Goal: Task Accomplishment & Management: Manage account settings

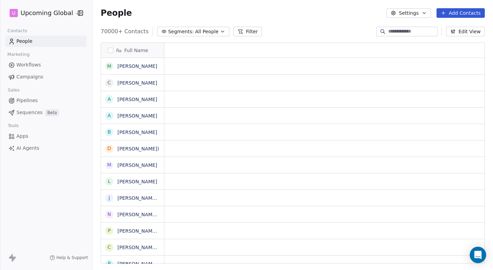
scroll to position [0, 0]
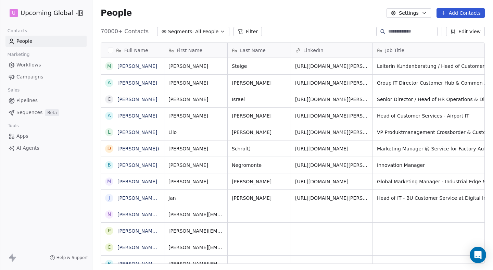
click at [64, 11] on html "U Upcoming Global Contacts People Marketing Workflows Campaigns Sales Pipelines…" at bounding box center [246, 135] width 493 height 270
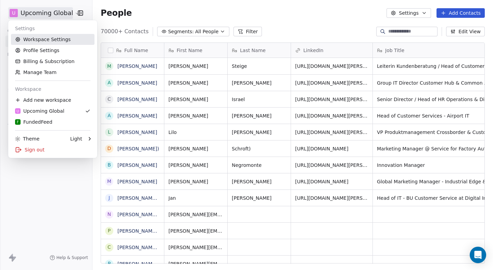
click at [73, 41] on link "Workspace Settings" at bounding box center [52, 39] width 83 height 11
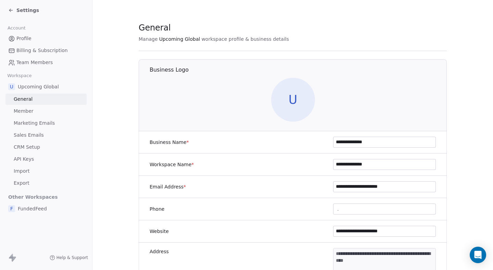
click at [47, 110] on link "Member" at bounding box center [45, 110] width 81 height 11
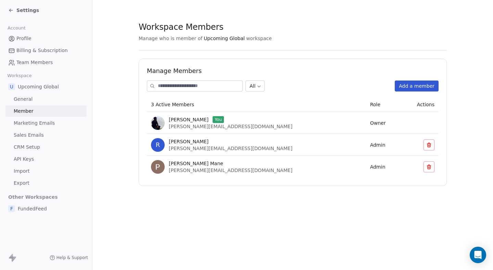
click at [45, 120] on span "Marketing Emails" at bounding box center [34, 122] width 41 height 7
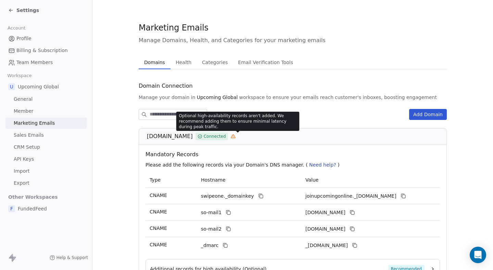
click at [235, 134] on icon at bounding box center [233, 136] width 5 height 5
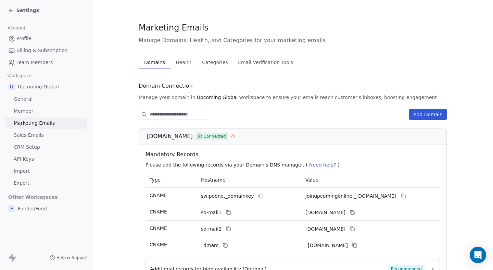
scroll to position [66, 0]
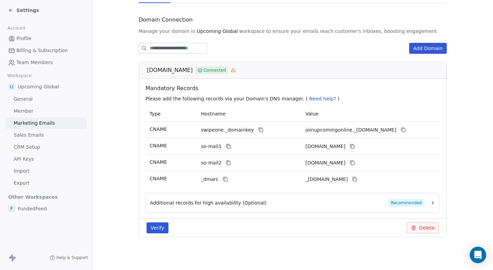
click at [224, 205] on span "Additional records for high availability (Optional)" at bounding box center [208, 202] width 117 height 7
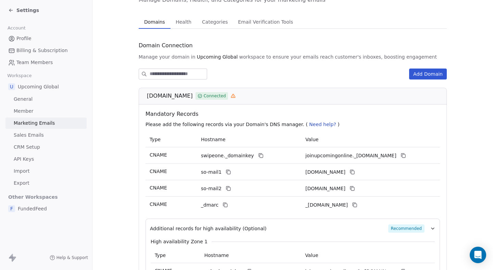
scroll to position [0, 0]
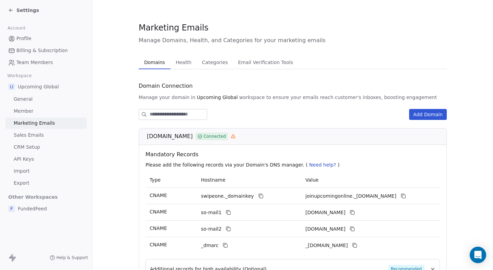
click at [150, 265] on button "Additional records for high availability (Optional) Recommended" at bounding box center [292, 269] width 285 height 8
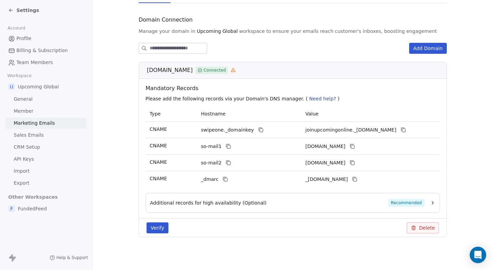
click at [229, 204] on span "Additional records for high availability (Optional)" at bounding box center [208, 202] width 117 height 7
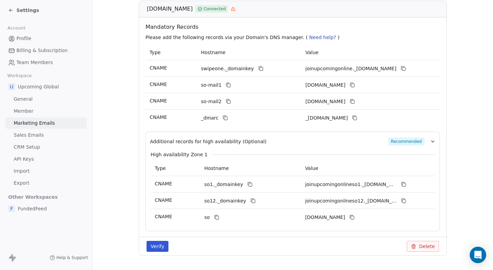
scroll to position [0, 0]
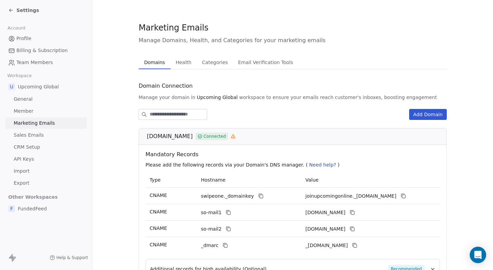
click at [179, 58] on span "Health" at bounding box center [183, 62] width 21 height 10
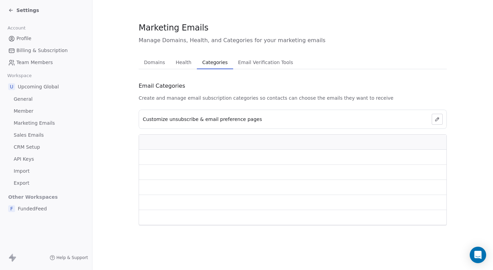
click at [217, 58] on span "Categories" at bounding box center [214, 62] width 31 height 10
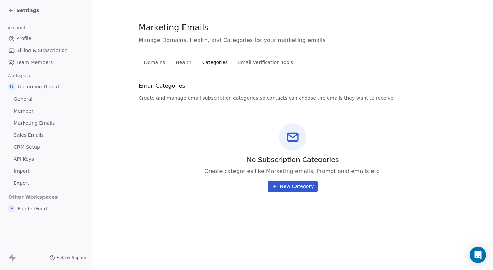
click at [186, 62] on span "Health" at bounding box center [183, 62] width 21 height 10
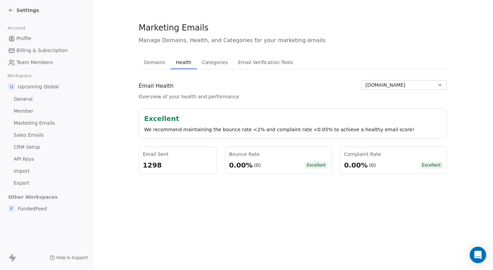
click at [207, 62] on span "Categories" at bounding box center [214, 62] width 31 height 10
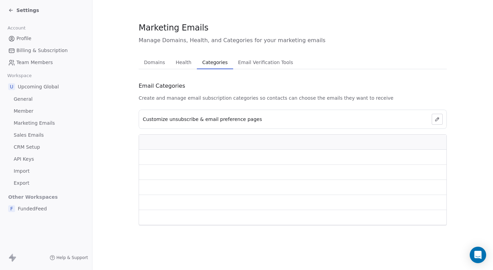
click at [235, 62] on span "Email Verification Tools" at bounding box center [265, 62] width 61 height 10
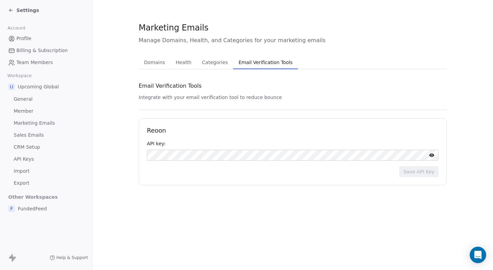
click at [199, 61] on span "Categories" at bounding box center [214, 62] width 31 height 10
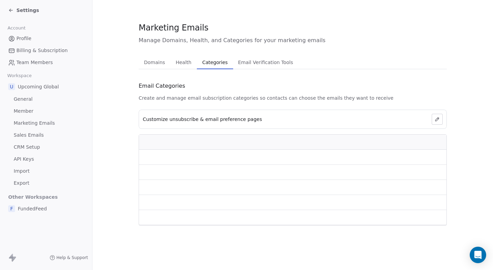
click at [163, 61] on span "Domains" at bounding box center [154, 62] width 27 height 10
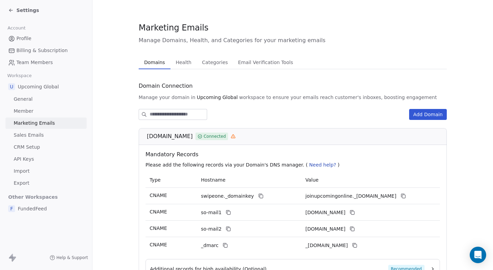
click at [185, 61] on span "Health" at bounding box center [183, 62] width 21 height 10
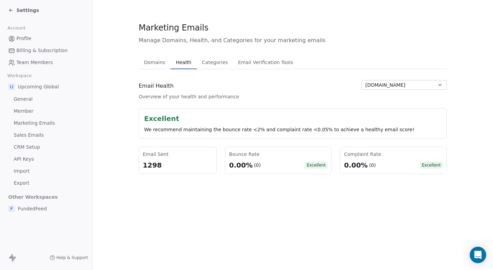
click at [162, 61] on span "Domains" at bounding box center [154, 62] width 27 height 10
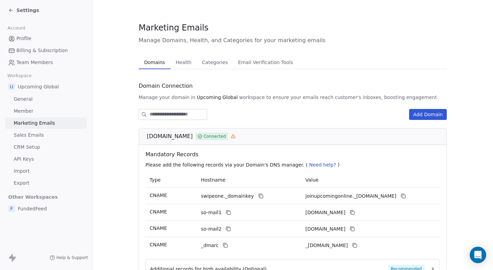
click at [180, 62] on span "Health" at bounding box center [183, 62] width 21 height 10
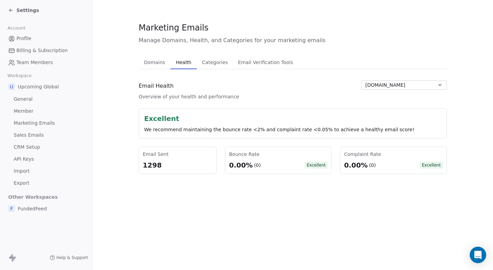
click at [235, 67] on span "Email Verification Tools" at bounding box center [265, 62] width 61 height 10
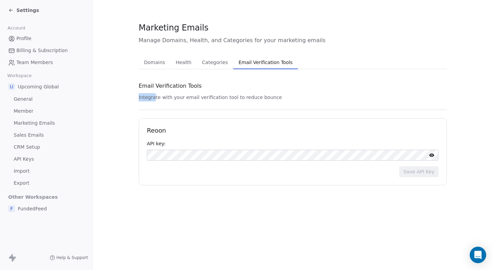
drag, startPoint x: 155, startPoint y: 94, endPoint x: 280, endPoint y: 93, distance: 125.6
click at [280, 93] on div "Email Verification Tools Integrate with your email verification tool to reduce …" at bounding box center [293, 132] width 308 height 105
click at [432, 157] on icon at bounding box center [431, 154] width 5 height 5
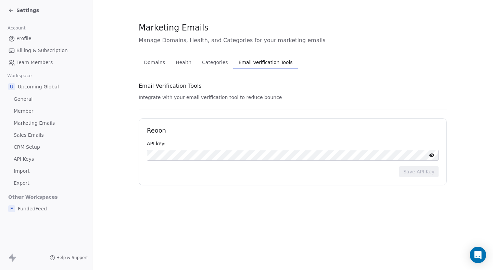
click at [212, 58] on span "Categories" at bounding box center [214, 62] width 31 height 10
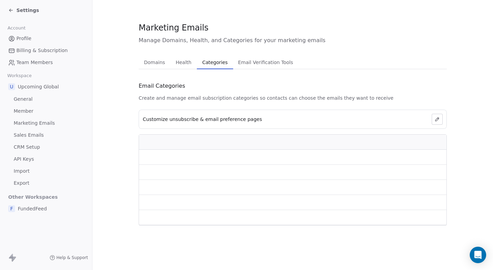
click at [185, 60] on span "Health" at bounding box center [183, 62] width 21 height 10
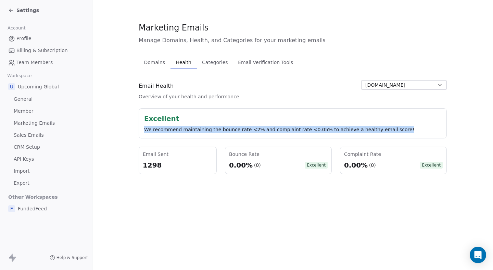
drag, startPoint x: 145, startPoint y: 129, endPoint x: 403, endPoint y: 139, distance: 258.9
click at [403, 139] on div "Excellent We recommend maintaining the bounce rate <2% and complaint rate <0.05…" at bounding box center [293, 141] width 308 height 66
click at [403, 129] on div "We recommend maintaining the bounce rate <2% and complaint rate <0.05% to achie…" at bounding box center [292, 129] width 297 height 7
drag, startPoint x: 403, startPoint y: 129, endPoint x: 133, endPoint y: 132, distance: 270.7
click at [133, 132] on section "Marketing Emails Manage Domains, Health, and Categories for your marketing emai…" at bounding box center [292, 98] width 400 height 196
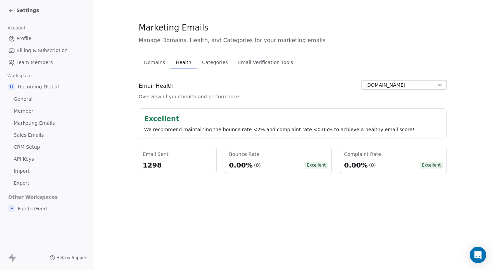
click at [264, 69] on div "Domains Domains Health Health Categories Categories Email Verification Tools Em…" at bounding box center [293, 114] width 308 height 118
click at [260, 67] on button "Email Verification Tools Email Verification Tools" at bounding box center [265, 62] width 65 height 14
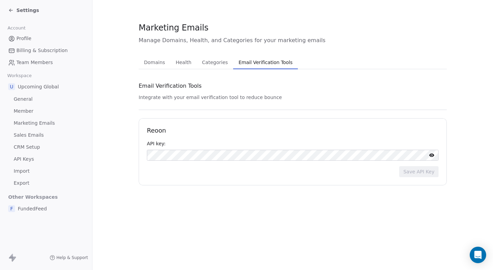
click at [265, 64] on span "Email Verification Tools" at bounding box center [266, 62] width 60 height 10
click at [415, 173] on button "Save API Key" at bounding box center [418, 171] width 39 height 11
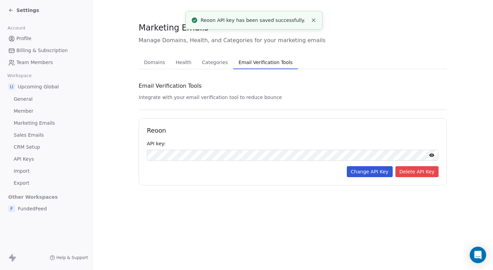
click at [213, 65] on span "Categories" at bounding box center [214, 62] width 31 height 10
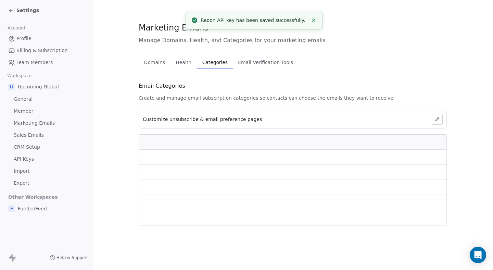
click at [173, 62] on span "Health" at bounding box center [183, 62] width 21 height 10
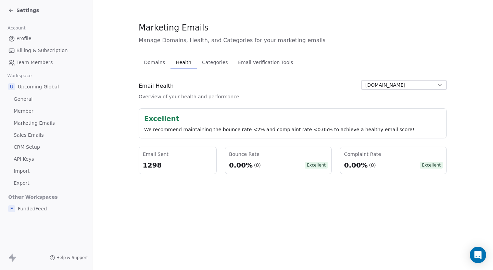
click at [210, 59] on span "Categories" at bounding box center [214, 62] width 31 height 10
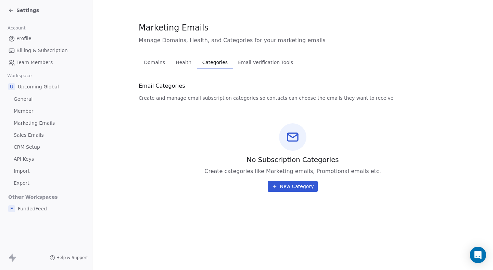
click at [271, 79] on div "Domains Domains Health Health Categories Categories Email Verification Tools Em…" at bounding box center [293, 123] width 308 height 136
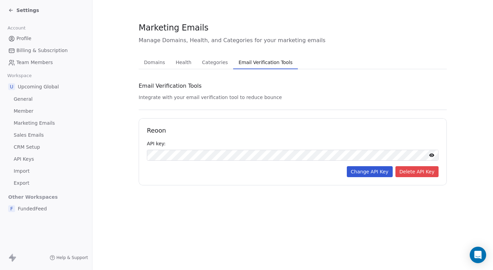
click at [254, 65] on span "Email Verification Tools" at bounding box center [266, 62] width 60 height 10
click at [211, 64] on span "Categories" at bounding box center [214, 62] width 31 height 10
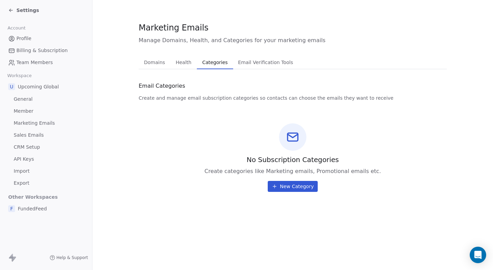
click at [180, 65] on span "Health" at bounding box center [183, 62] width 21 height 10
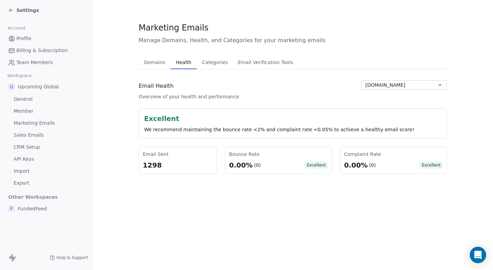
click at [152, 61] on span "Domains" at bounding box center [154, 62] width 27 height 10
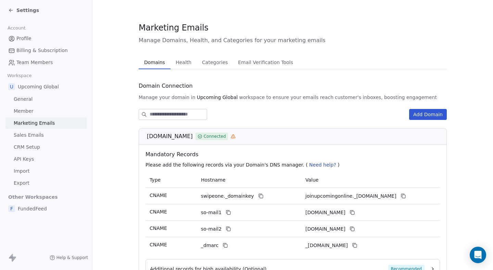
click at [22, 16] on div "Settings" at bounding box center [46, 10] width 92 height 21
click at [15, 13] on div "Settings" at bounding box center [23, 10] width 31 height 7
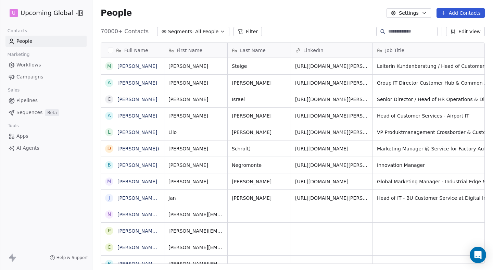
scroll to position [237, 400]
